Goal: Transaction & Acquisition: Download file/media

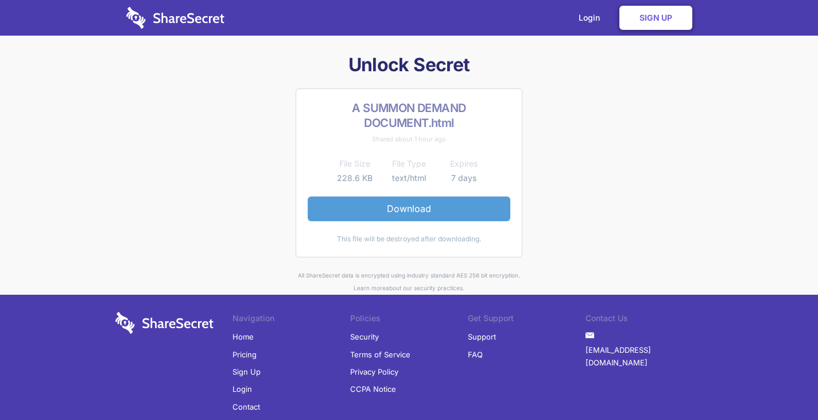
drag, startPoint x: 0, startPoint y: 0, endPoint x: 417, endPoint y: 207, distance: 465.6
click at [417, 207] on link "Download" at bounding box center [409, 208] width 203 height 24
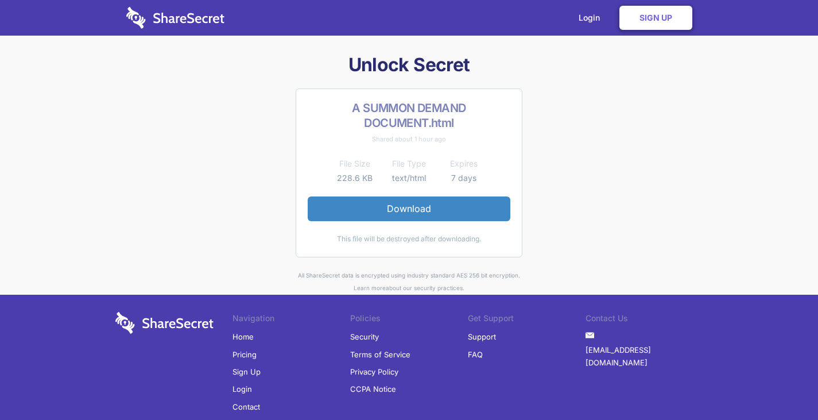
click at [414, 124] on h2 "A SUMMON DEMAND DOCUMENT.html" at bounding box center [409, 115] width 203 height 30
click at [409, 179] on td "text/html" at bounding box center [409, 178] width 55 height 14
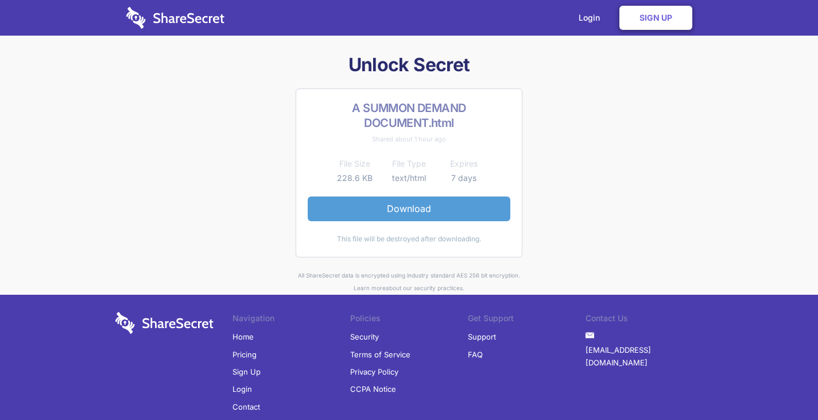
click at [397, 205] on link "Download" at bounding box center [409, 208] width 203 height 24
